Goal: Obtain resource: Download file/media

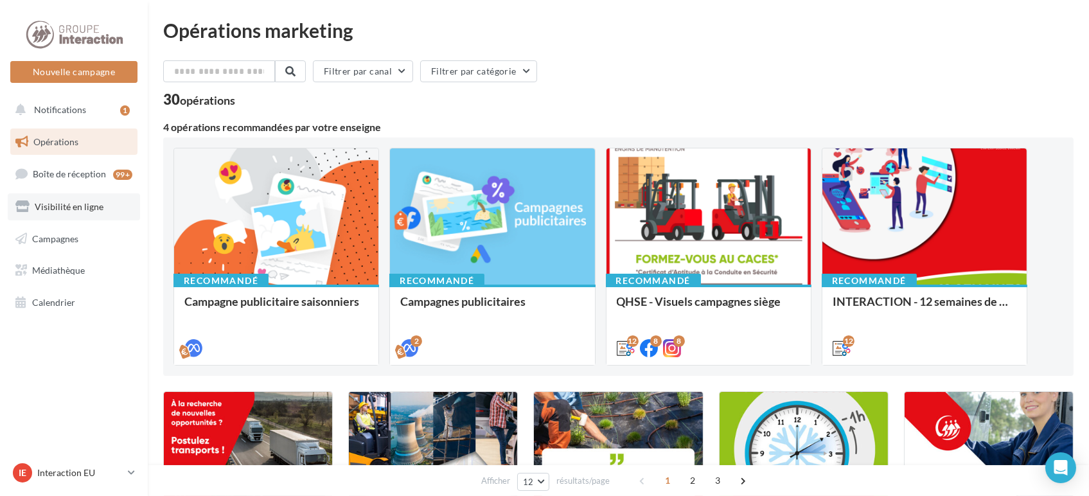
click at [62, 215] on link "Visibilité en ligne" at bounding box center [74, 206] width 132 height 27
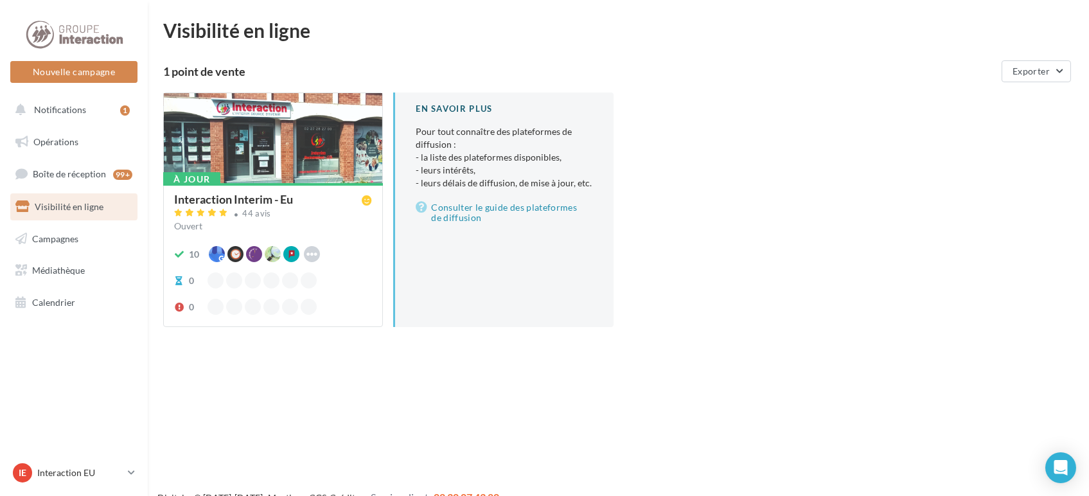
click at [258, 148] on div at bounding box center [273, 138] width 219 height 91
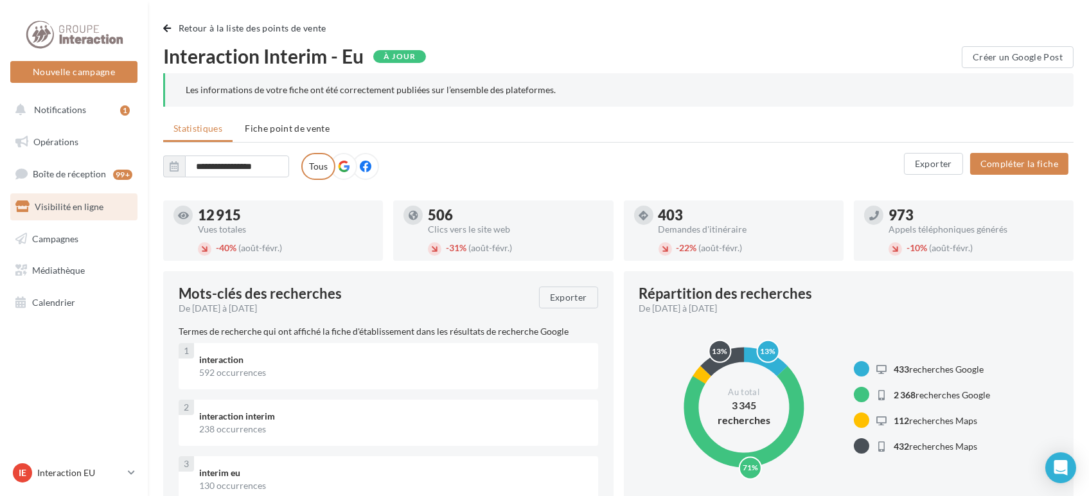
click at [289, 141] on ul "Statistiques Fiche point de vente" at bounding box center [618, 130] width 911 height 26
click at [290, 134] on li "Fiche point de vente" at bounding box center [287, 128] width 105 height 23
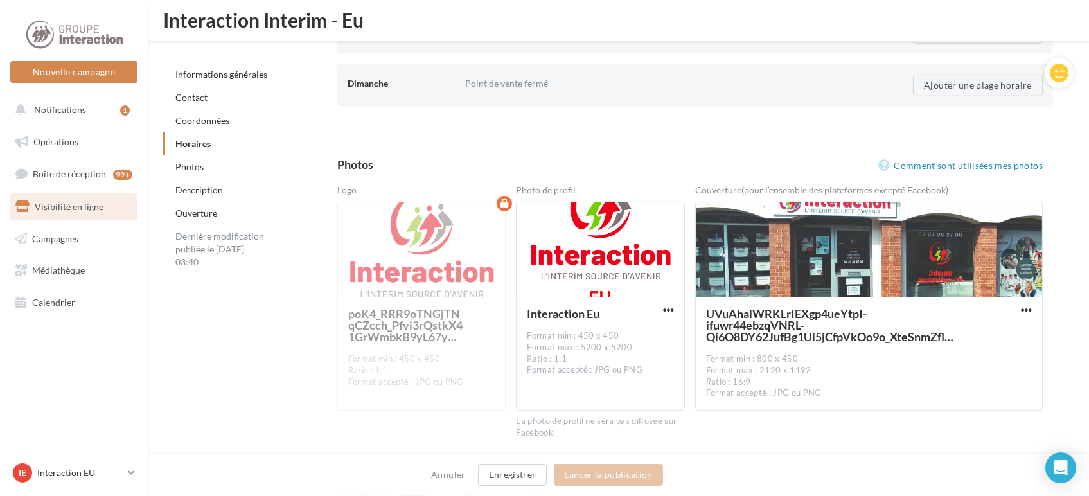
scroll to position [1744, 0]
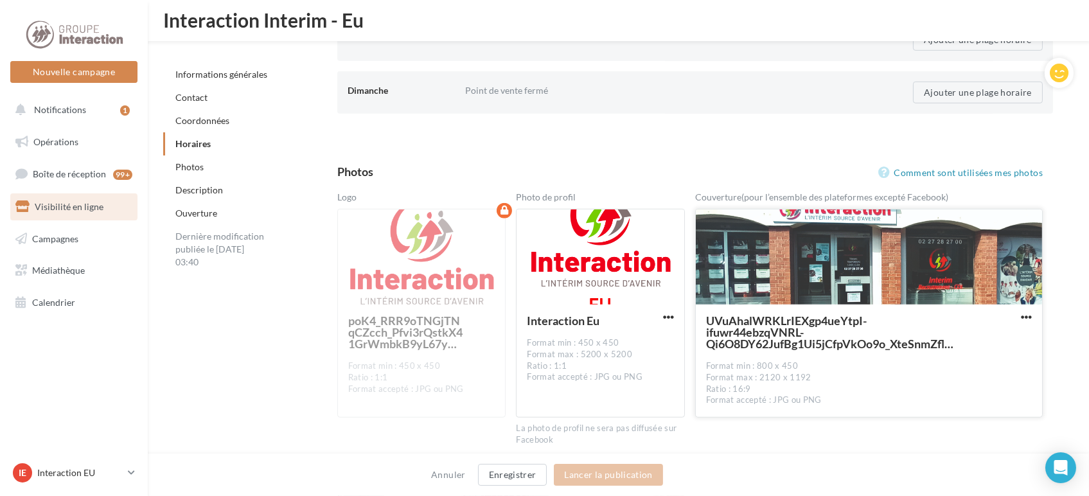
click at [877, 257] on div at bounding box center [869, 258] width 346 height 96
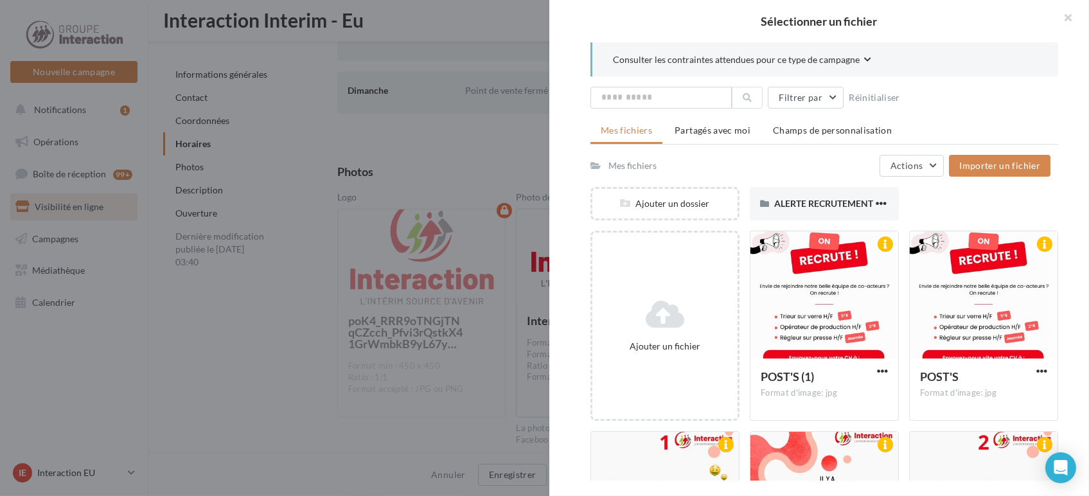
click at [468, 155] on div at bounding box center [544, 248] width 1089 height 496
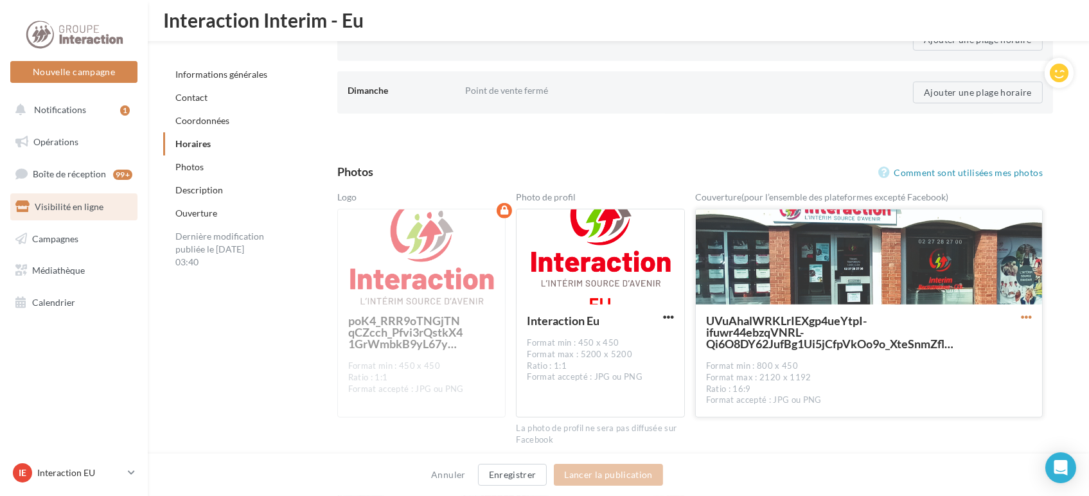
click at [1026, 314] on span "button" at bounding box center [1026, 317] width 11 height 11
click at [1089, 328] on div "**********" at bounding box center [619, 112] width 942 height 3670
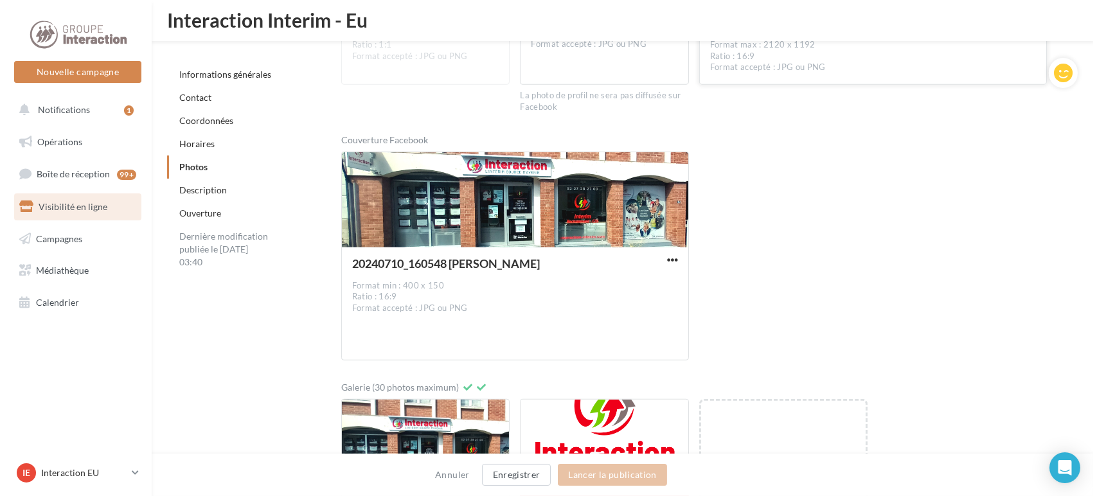
scroll to position [2101, 0]
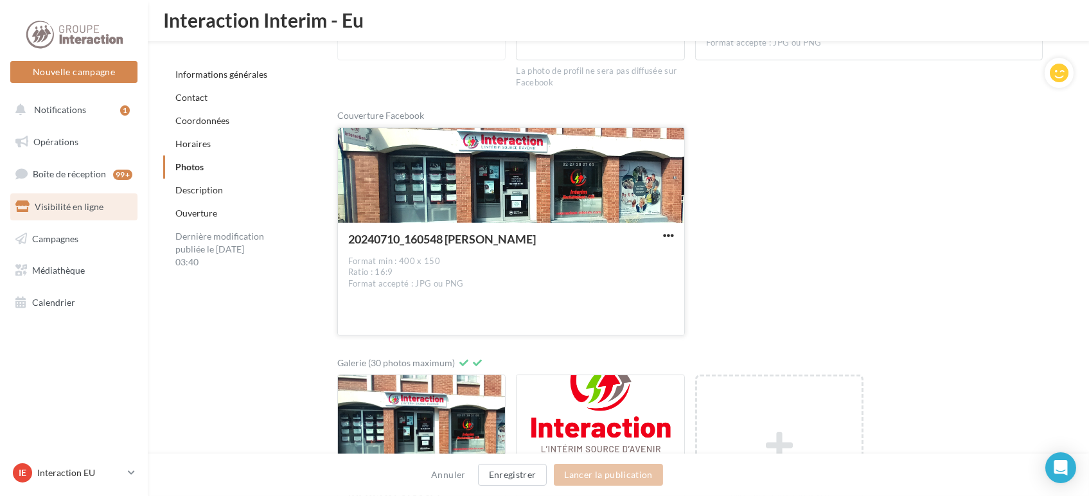
click at [537, 170] on div at bounding box center [511, 176] width 346 height 96
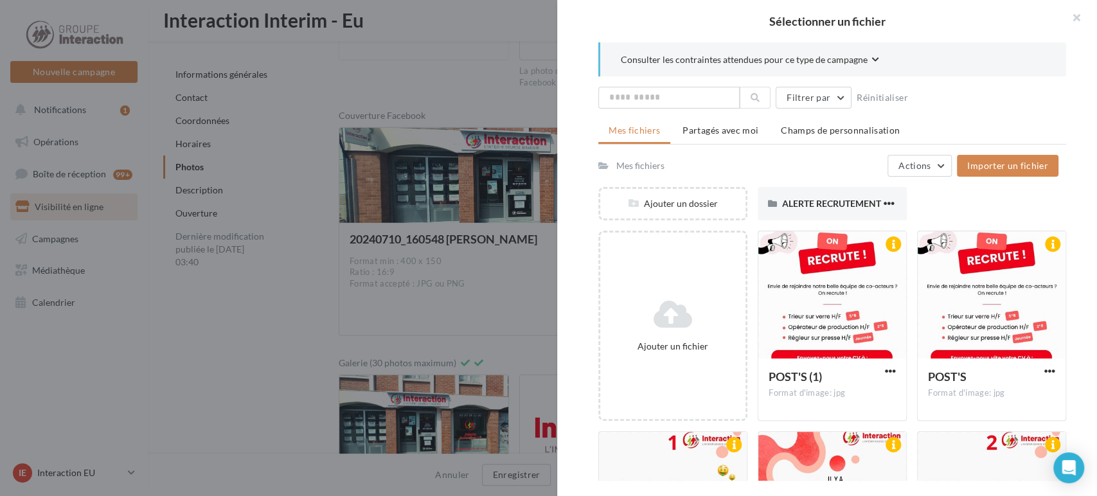
click at [408, 185] on div at bounding box center [548, 248] width 1097 height 496
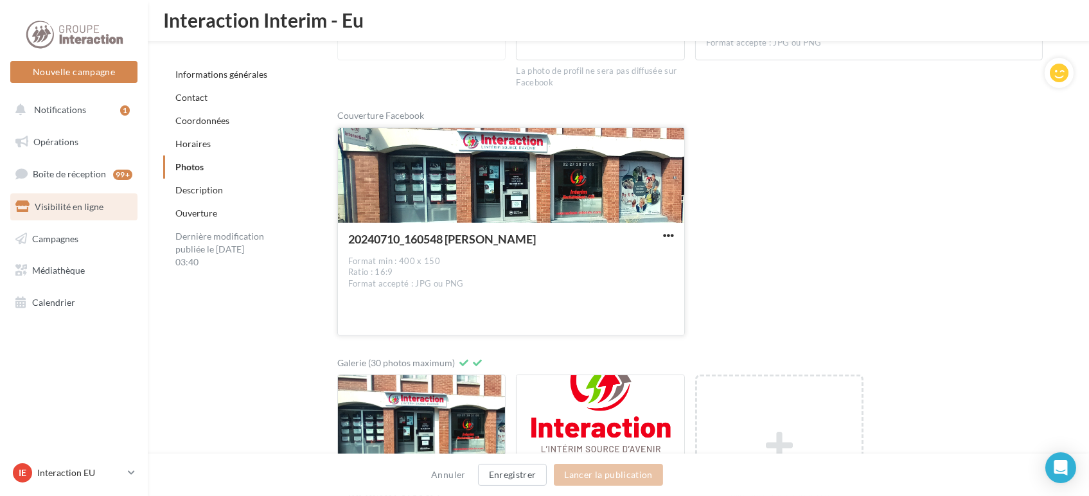
click at [659, 226] on div "20240710_160548 [PERSON_NAME] Format min : 400 x 150 Ratio : 16:9 Format accept…" at bounding box center [511, 278] width 346 height 111
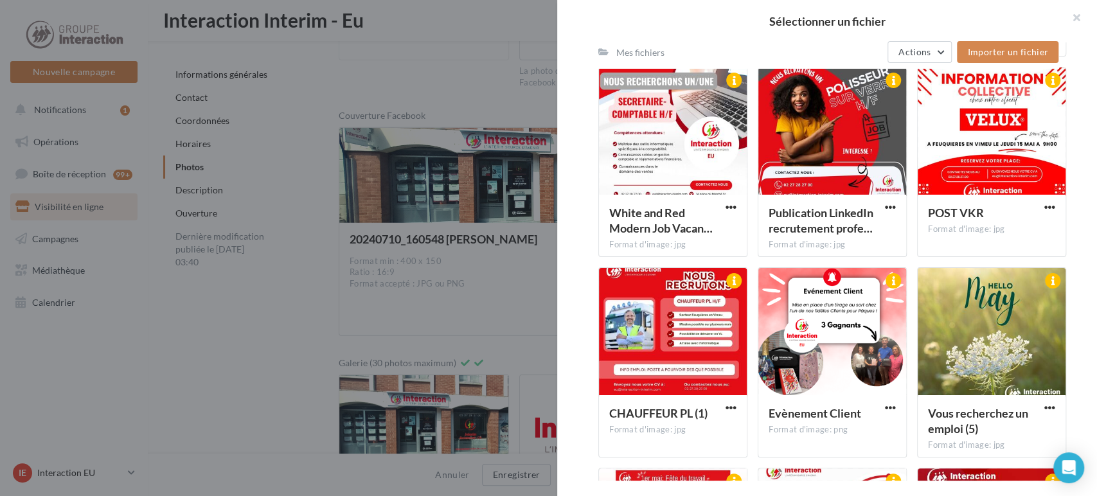
scroll to position [4089, 0]
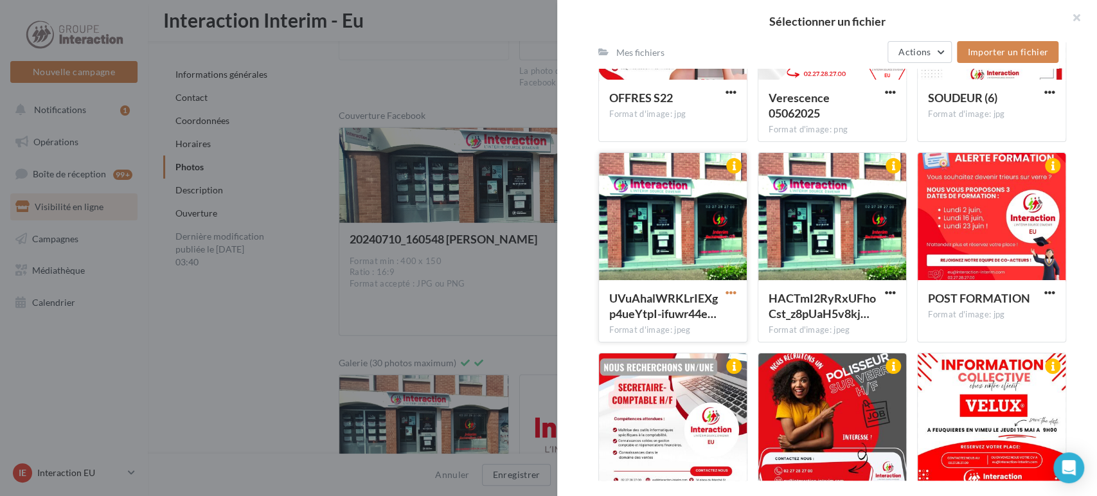
click at [726, 292] on span "button" at bounding box center [731, 292] width 11 height 11
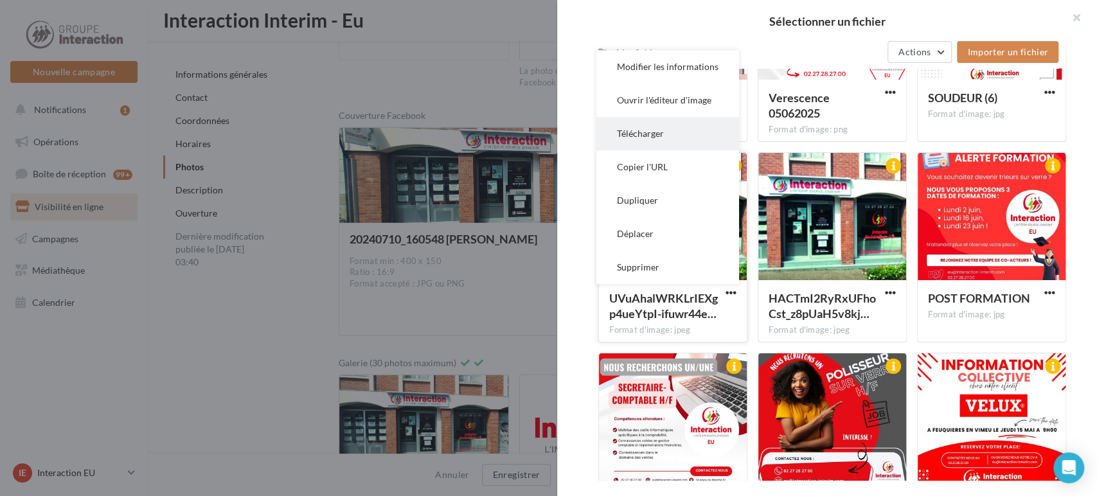
click at [655, 138] on button "Télécharger" at bounding box center [667, 133] width 143 height 33
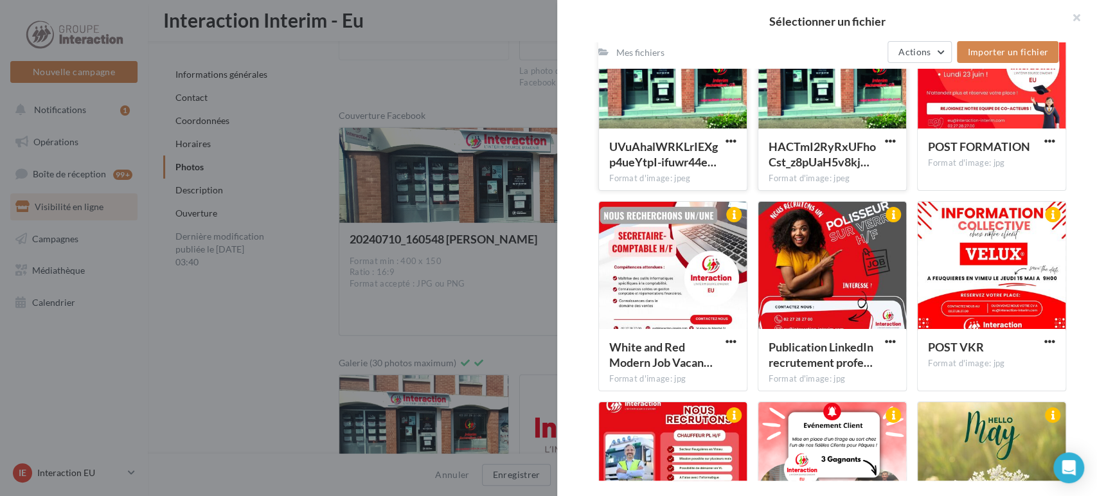
scroll to position [4105, 0]
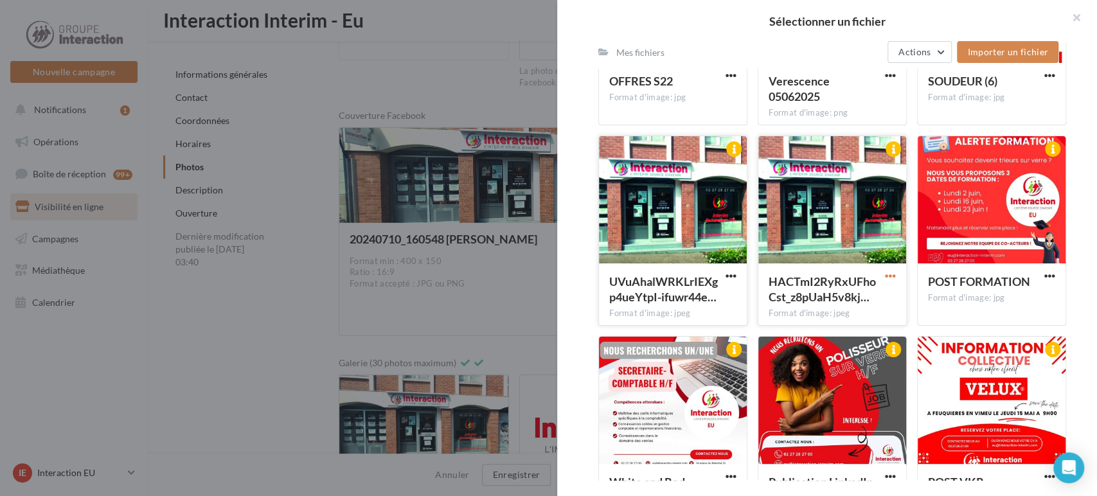
click at [885, 272] on span "button" at bounding box center [890, 276] width 11 height 11
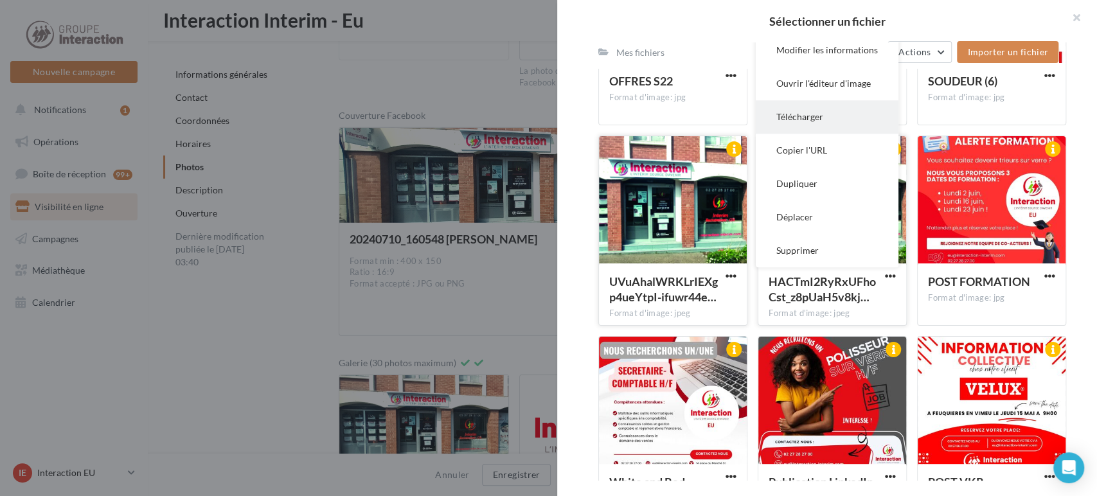
click at [816, 122] on button "Télécharger" at bounding box center [827, 116] width 143 height 33
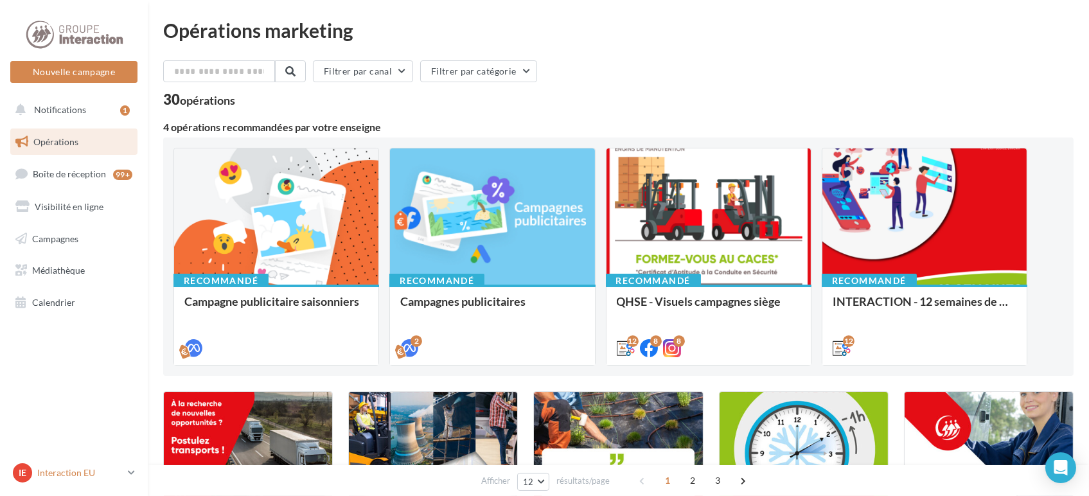
click at [75, 476] on p "Interaction EU" at bounding box center [79, 473] width 85 height 13
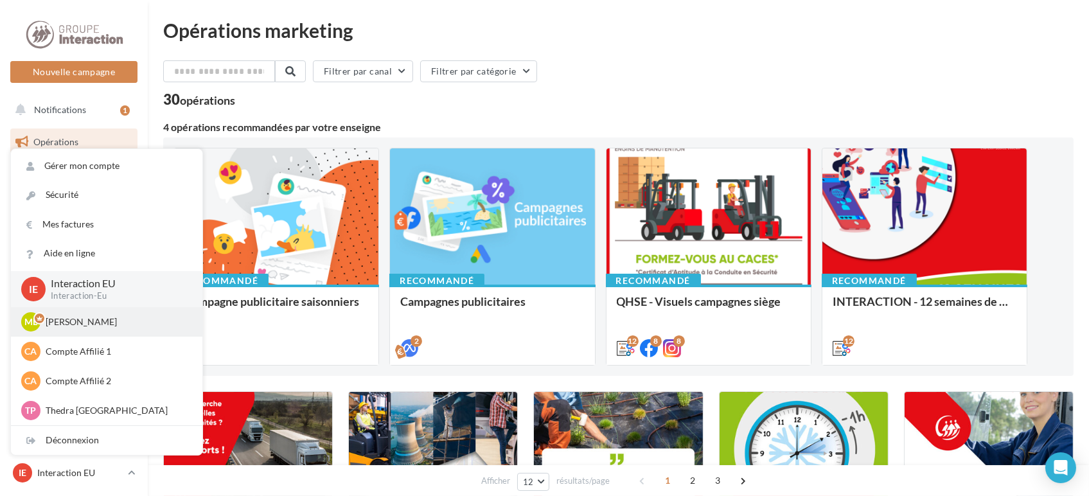
click at [87, 330] on div "[PERSON_NAME] [PERSON_NAME] gest-leraymartin" at bounding box center [106, 321] width 171 height 19
